Goal: Information Seeking & Learning: Learn about a topic

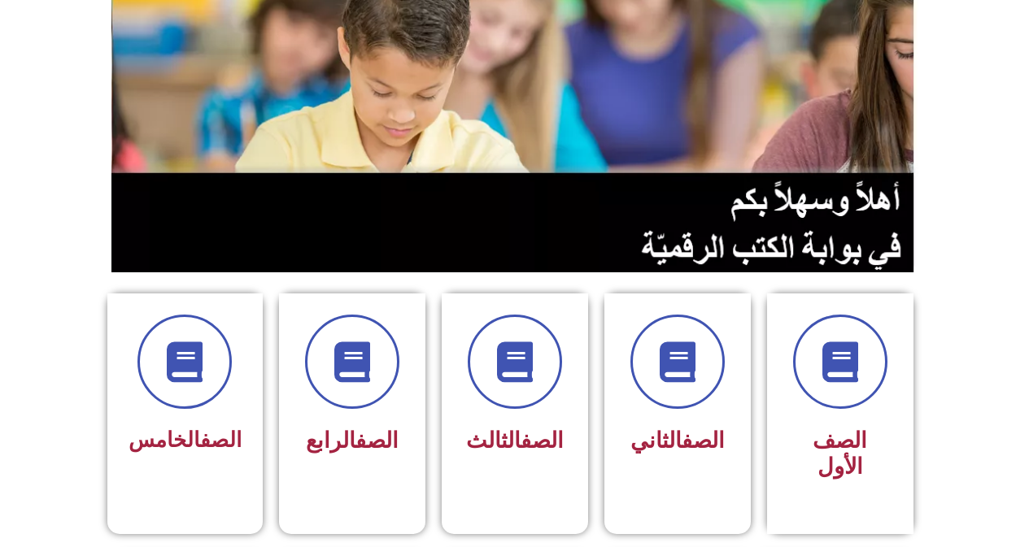
scroll to position [244, 0]
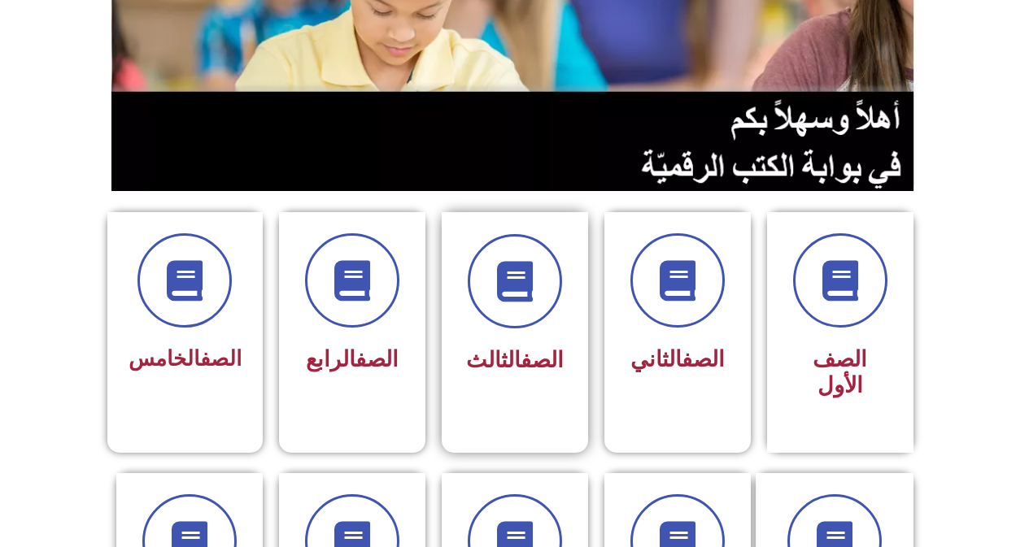
click at [492, 355] on span "الصف الثالث" at bounding box center [515, 360] width 98 height 26
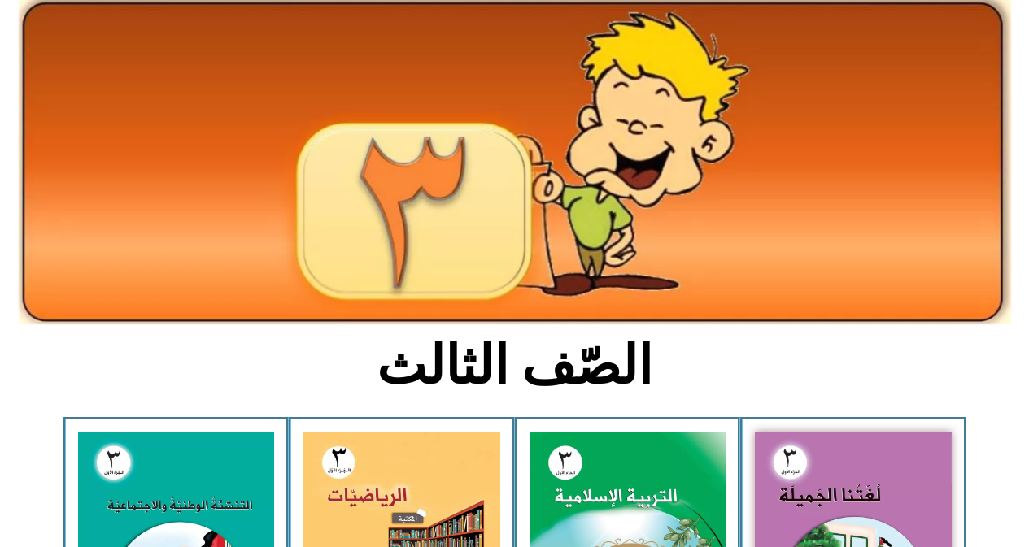
scroll to position [163, 0]
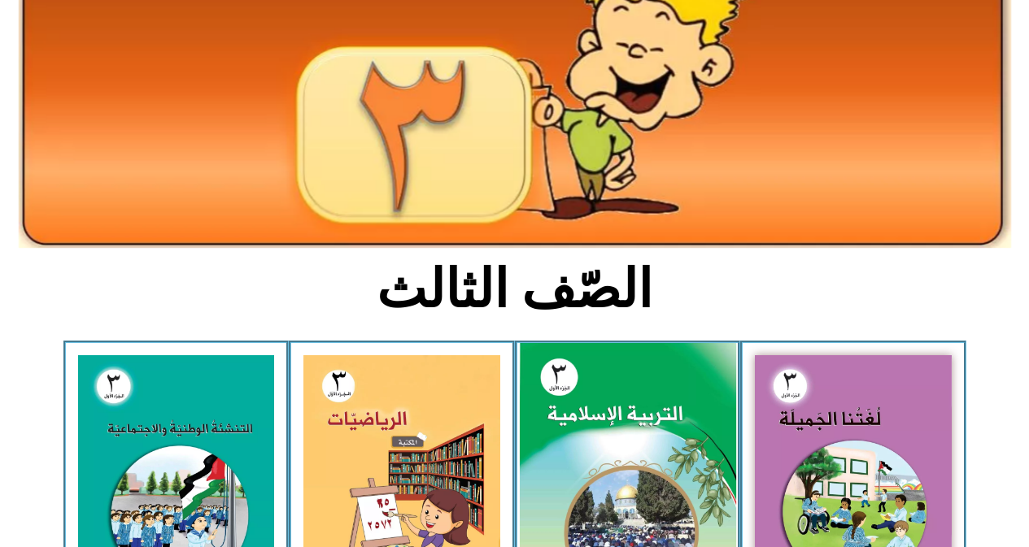
click at [592, 392] on img at bounding box center [627, 477] width 216 height 269
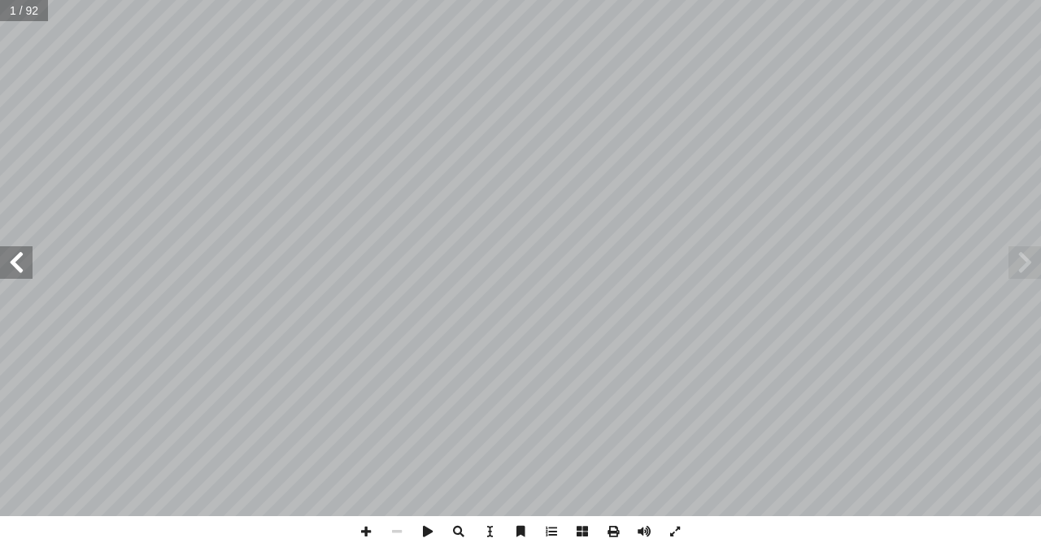
click at [15, 264] on span at bounding box center [16, 262] width 33 height 33
click at [17, 264] on span at bounding box center [16, 262] width 33 height 33
click at [18, 263] on span at bounding box center [16, 262] width 33 height 33
click at [20, 263] on span at bounding box center [16, 262] width 33 height 33
click at [12, 261] on span at bounding box center [16, 262] width 33 height 33
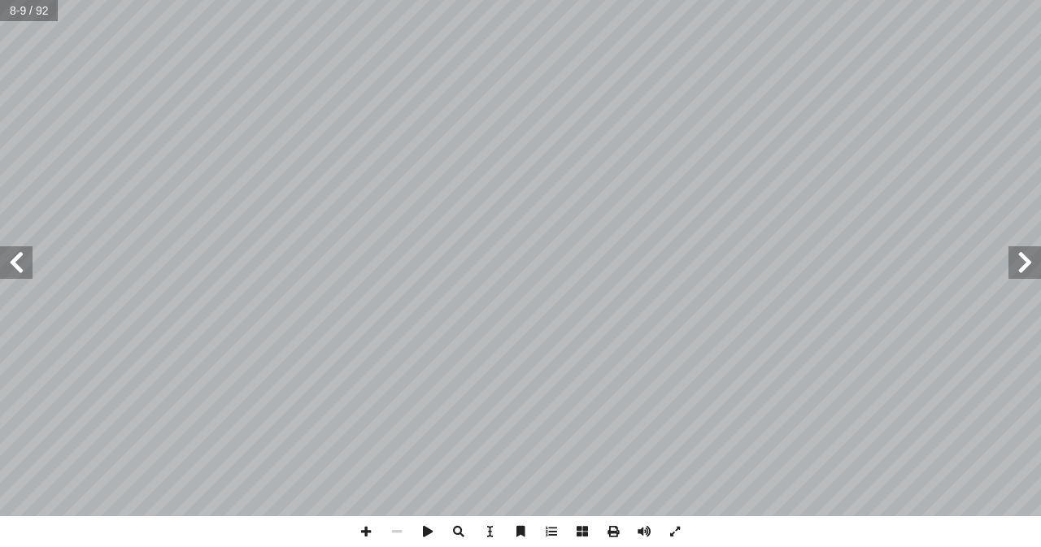
click at [12, 261] on span at bounding box center [16, 262] width 33 height 33
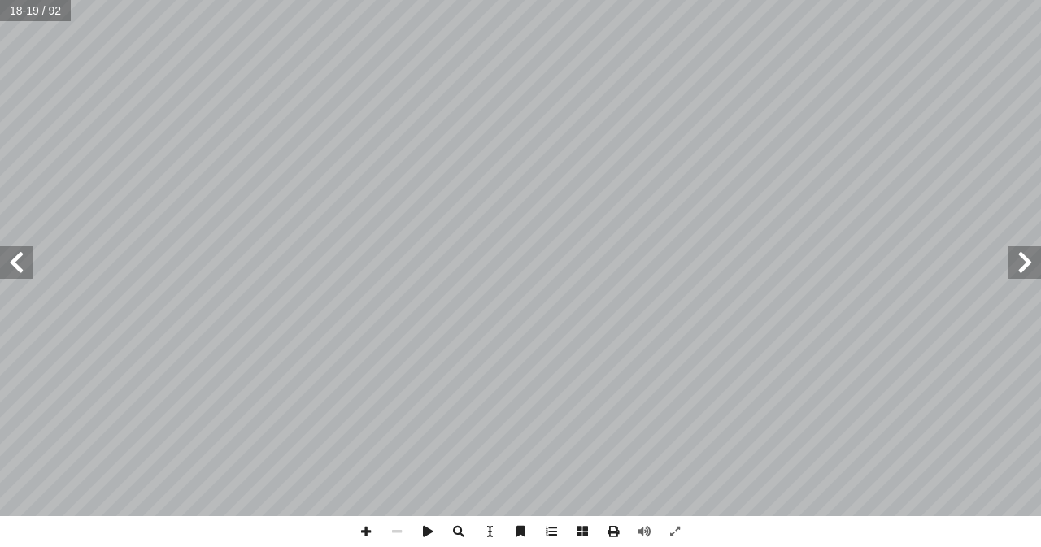
click at [12, 261] on span at bounding box center [16, 262] width 33 height 33
click at [16, 263] on span at bounding box center [16, 262] width 33 height 33
click at [21, 263] on span at bounding box center [16, 262] width 33 height 33
click at [14, 264] on span at bounding box center [16, 262] width 33 height 33
